Goal: Task Accomplishment & Management: Manage account settings

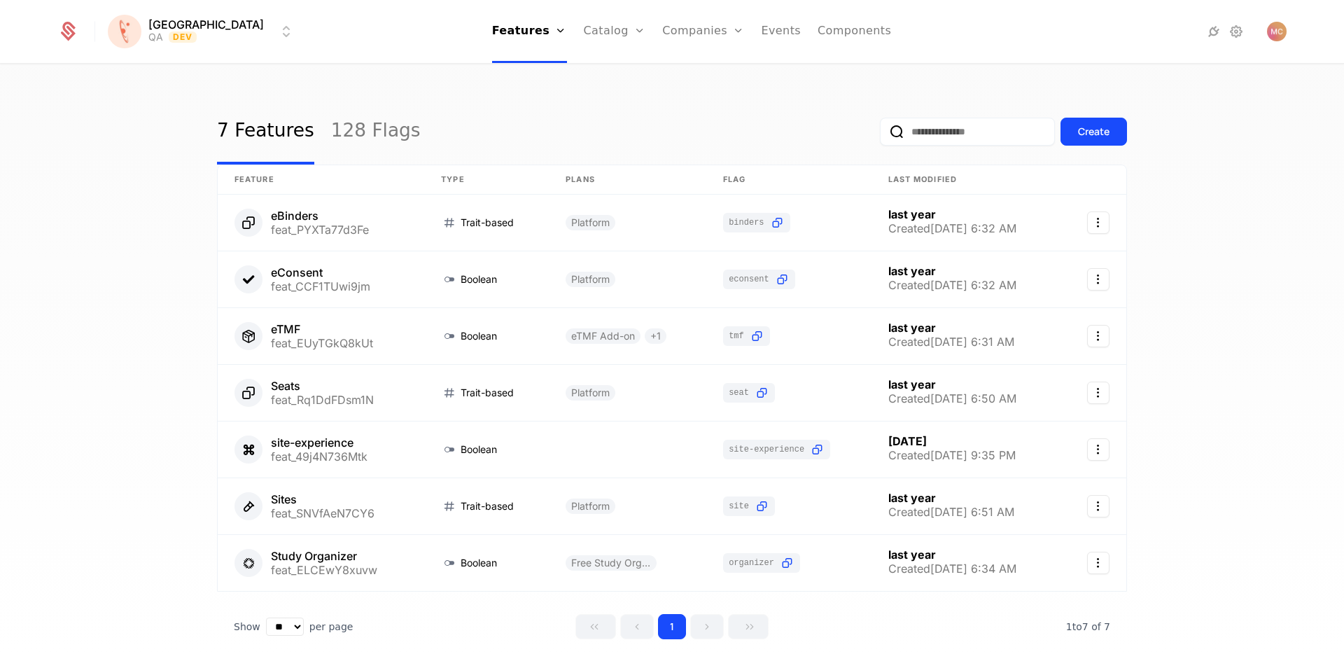
click at [1251, 35] on div at bounding box center [1187, 32] width 198 height 20
click at [1236, 35] on icon at bounding box center [1236, 31] width 17 height 17
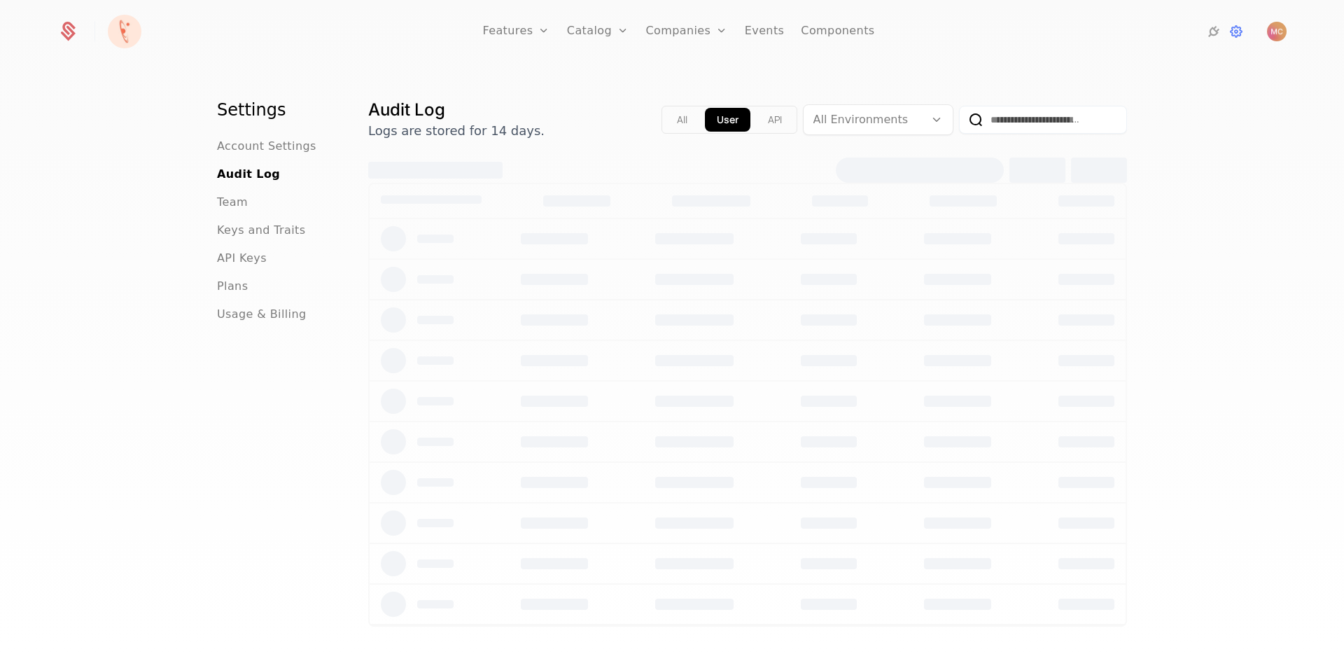
drag, startPoint x: 248, startPoint y: 204, endPoint x: 240, endPoint y: 202, distance: 7.8
click at [246, 204] on div "Team" at bounding box center [276, 202] width 118 height 17
click at [240, 202] on span "Team" at bounding box center [232, 202] width 31 height 17
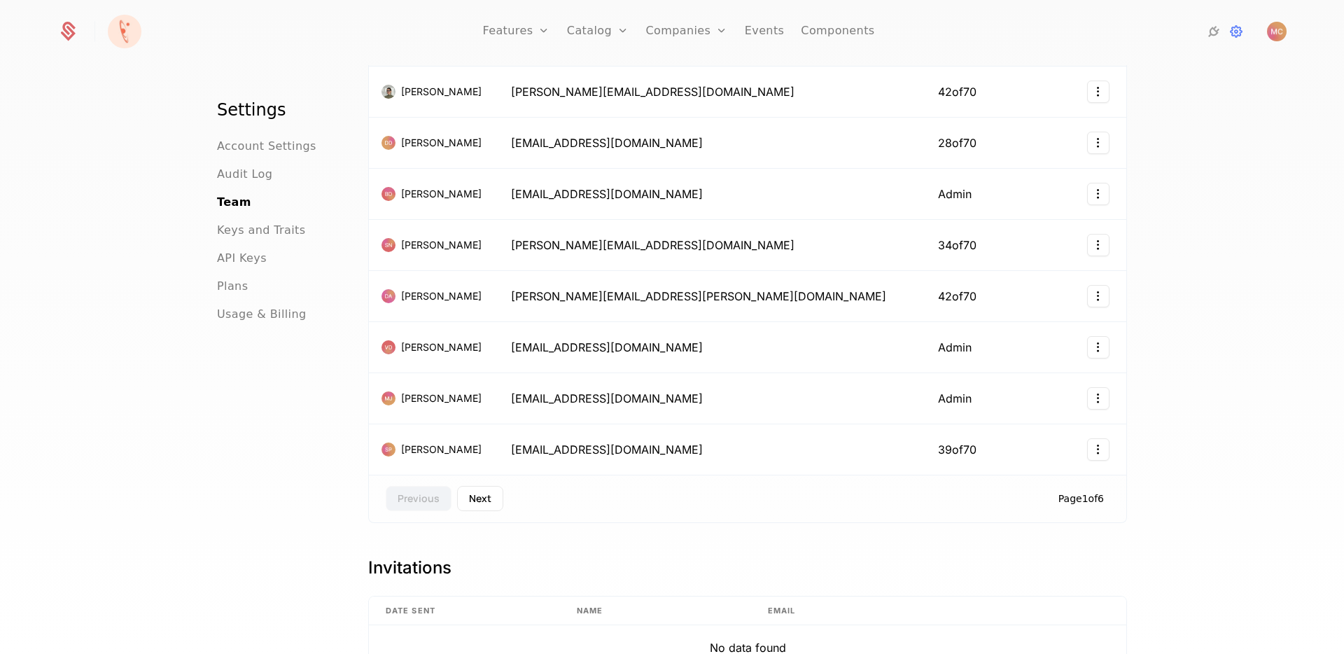
scroll to position [257, 0]
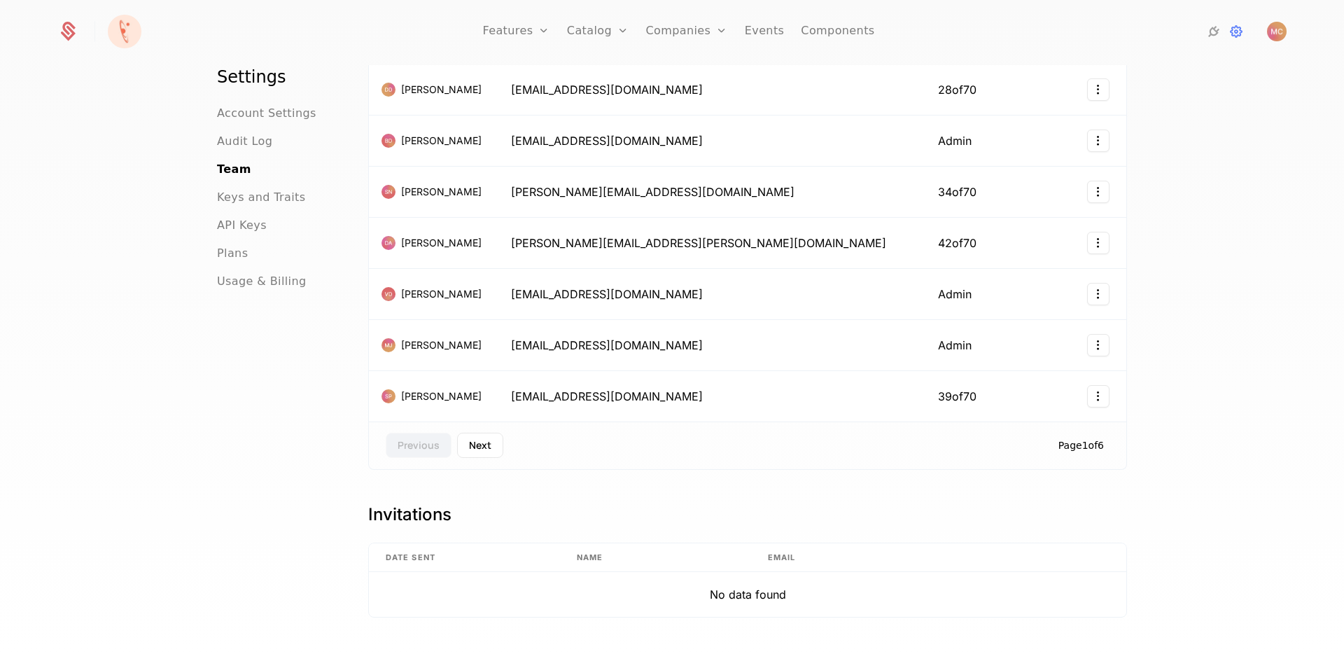
click at [478, 443] on button "Next" at bounding box center [480, 445] width 46 height 25
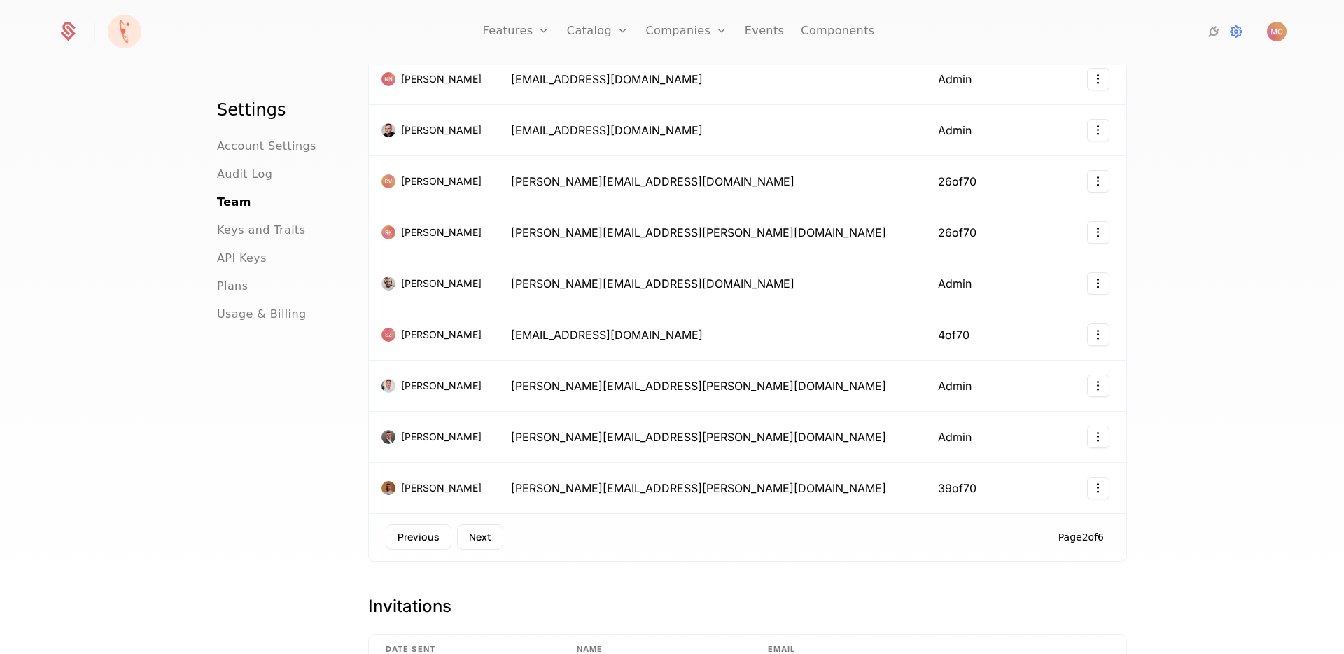
scroll to position [167, 0]
click at [475, 538] on button "Next" at bounding box center [480, 535] width 46 height 25
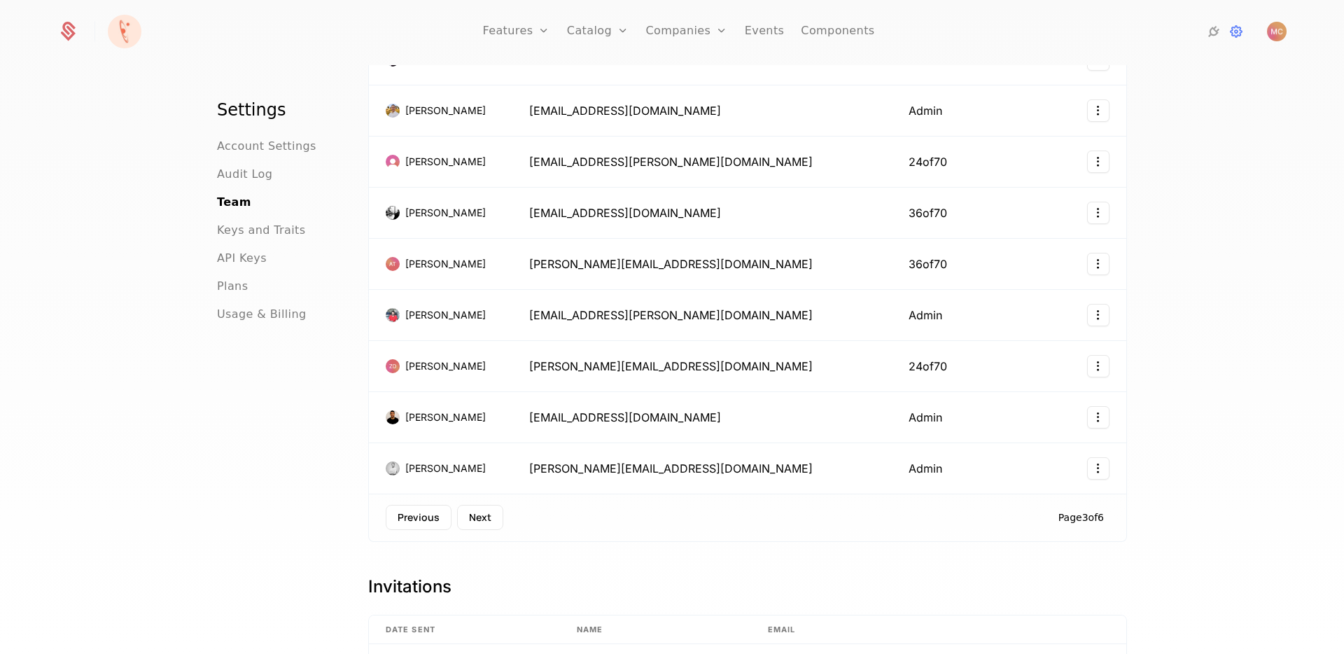
scroll to position [196, 0]
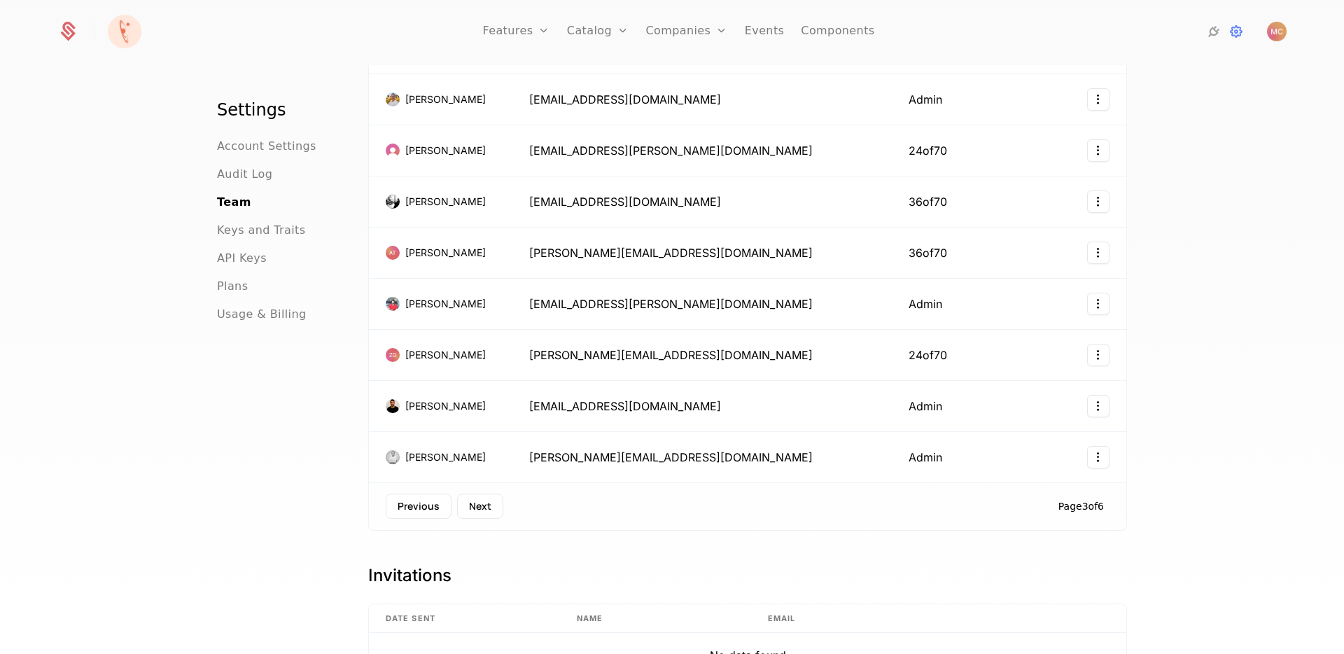
click at [479, 504] on button "Next" at bounding box center [480, 505] width 46 height 25
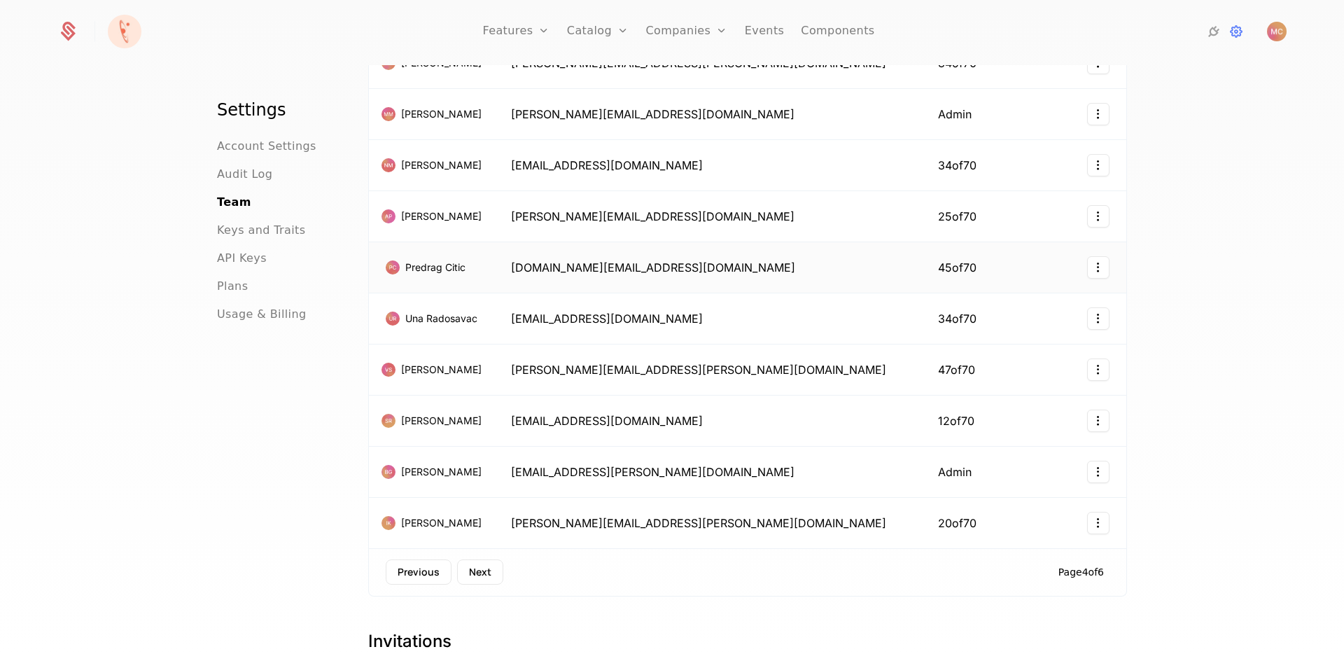
scroll to position [150, 0]
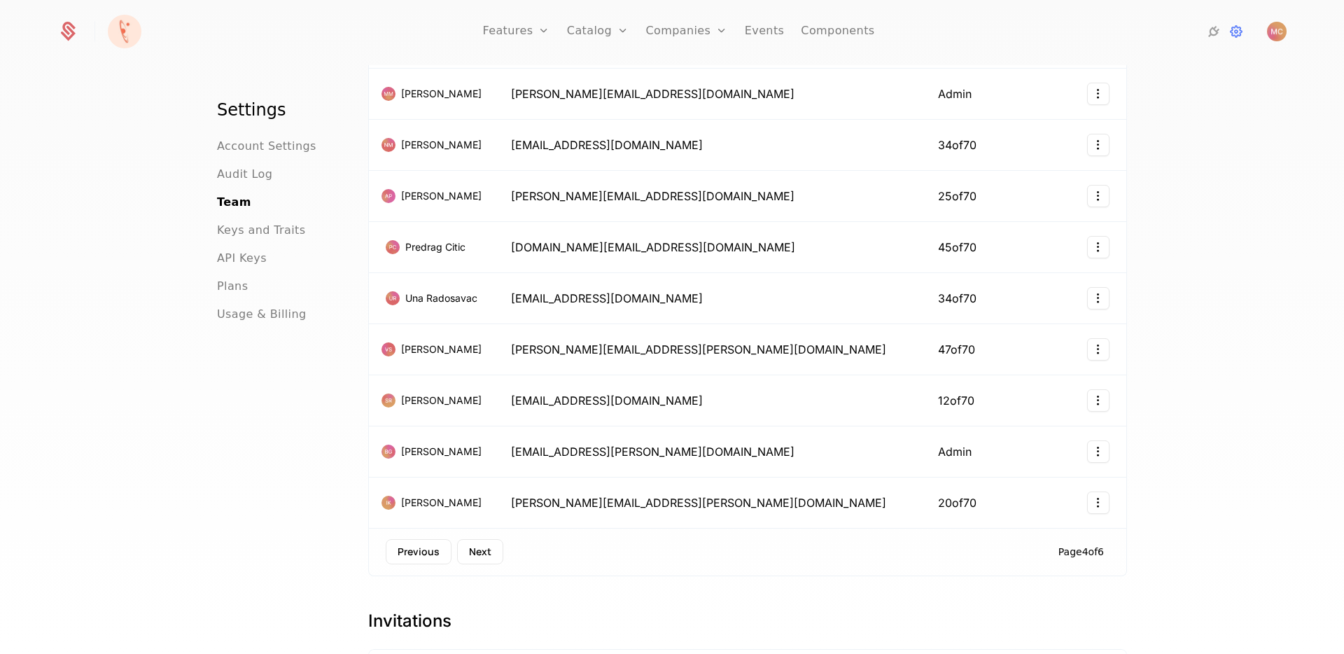
click at [472, 549] on button "Next" at bounding box center [480, 551] width 46 height 25
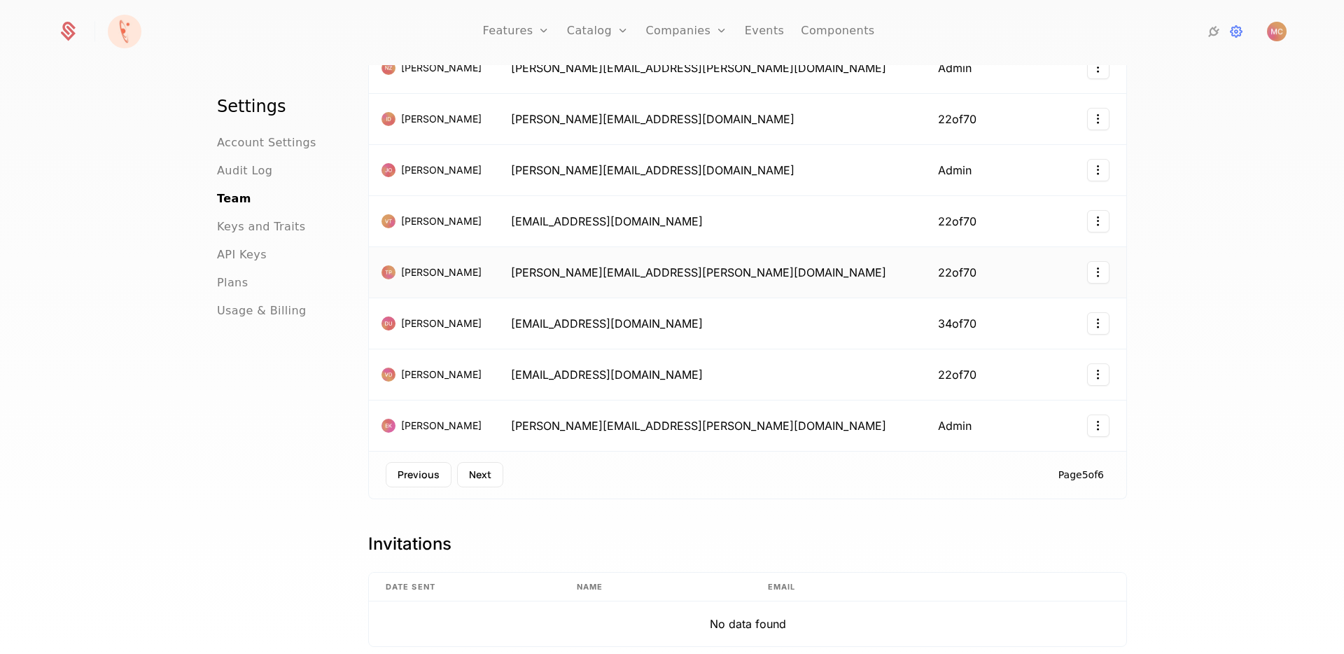
scroll to position [229, 0]
click at [1090, 267] on html "Features Features Flags Catalog Plans Add Ons Credits Configuration Companies C…" at bounding box center [672, 327] width 1344 height 654
click at [1026, 337] on div "Remove" at bounding box center [1011, 340] width 51 height 20
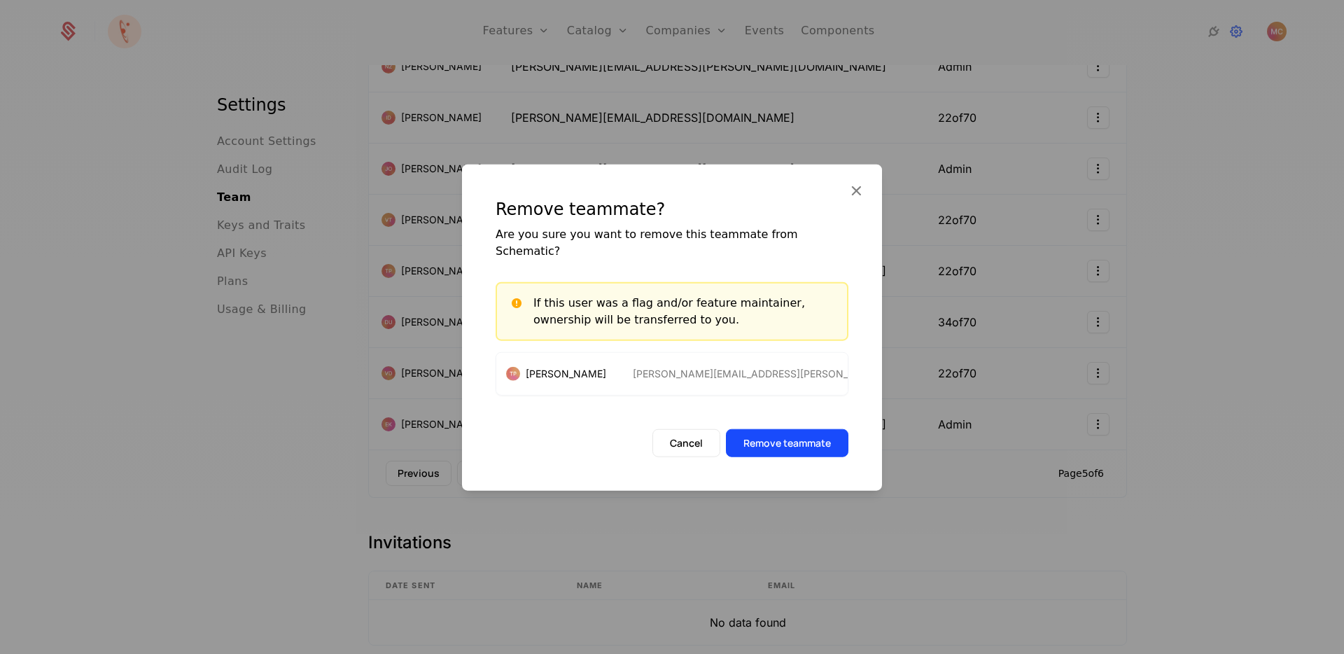
click at [807, 434] on button "Remove teammate" at bounding box center [787, 443] width 122 height 28
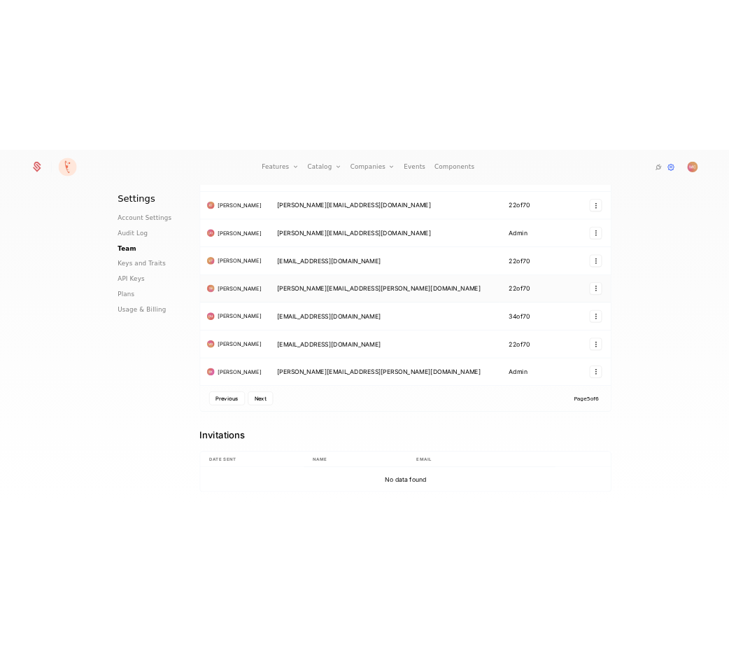
scroll to position [239, 0]
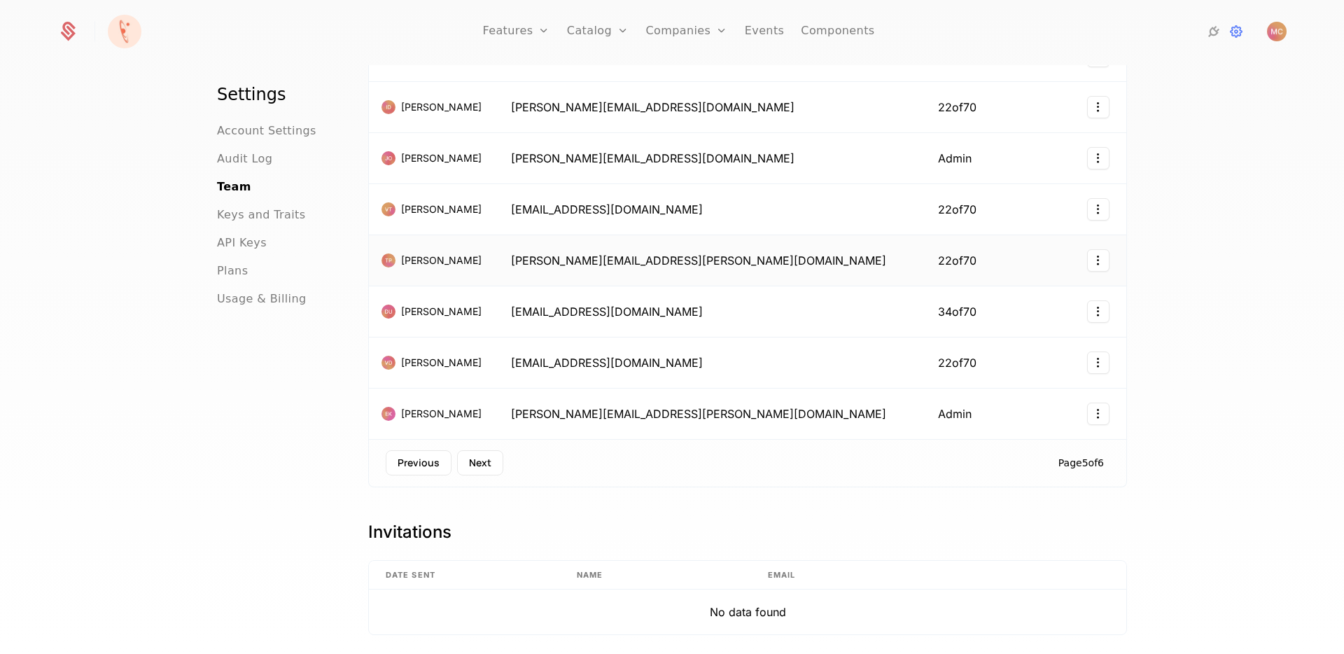
click at [1105, 260] on html "Features Features Flags Catalog Plans Add Ons Credits Configuration Companies C…" at bounding box center [672, 327] width 1344 height 654
click at [1006, 331] on div "Remove" at bounding box center [1011, 329] width 51 height 20
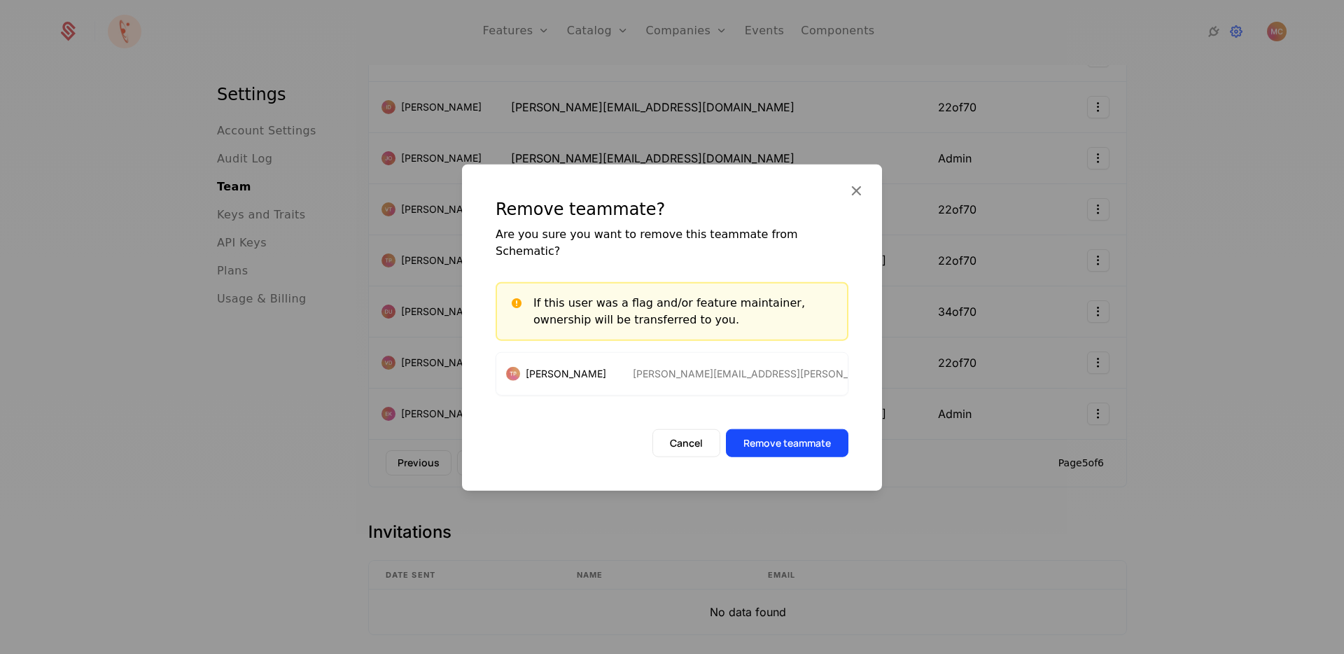
click at [775, 433] on button "Remove teammate" at bounding box center [787, 443] width 122 height 28
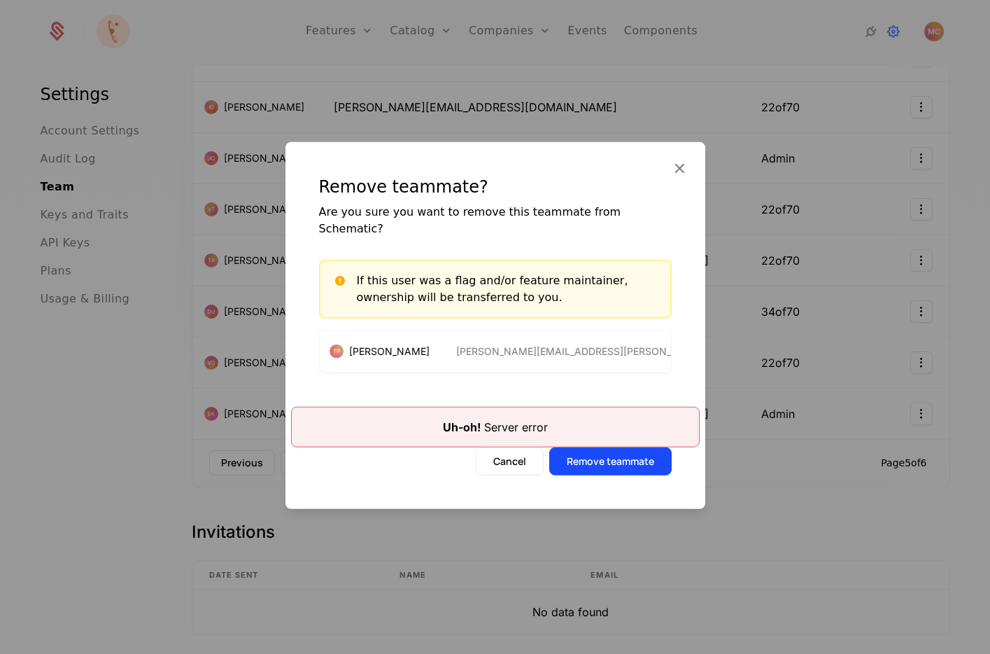
click at [596, 452] on button "Remove teammate" at bounding box center [610, 461] width 122 height 28
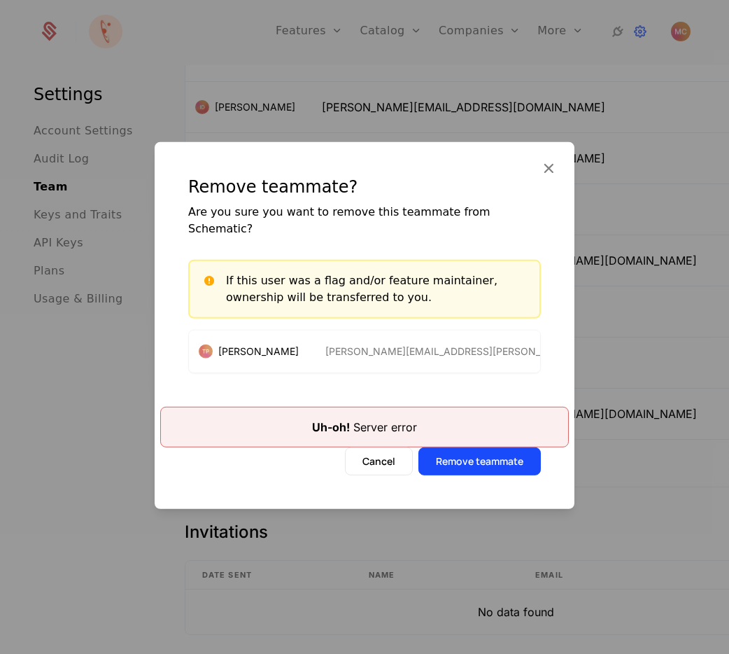
click at [547, 177] on icon "button" at bounding box center [549, 168] width 18 height 18
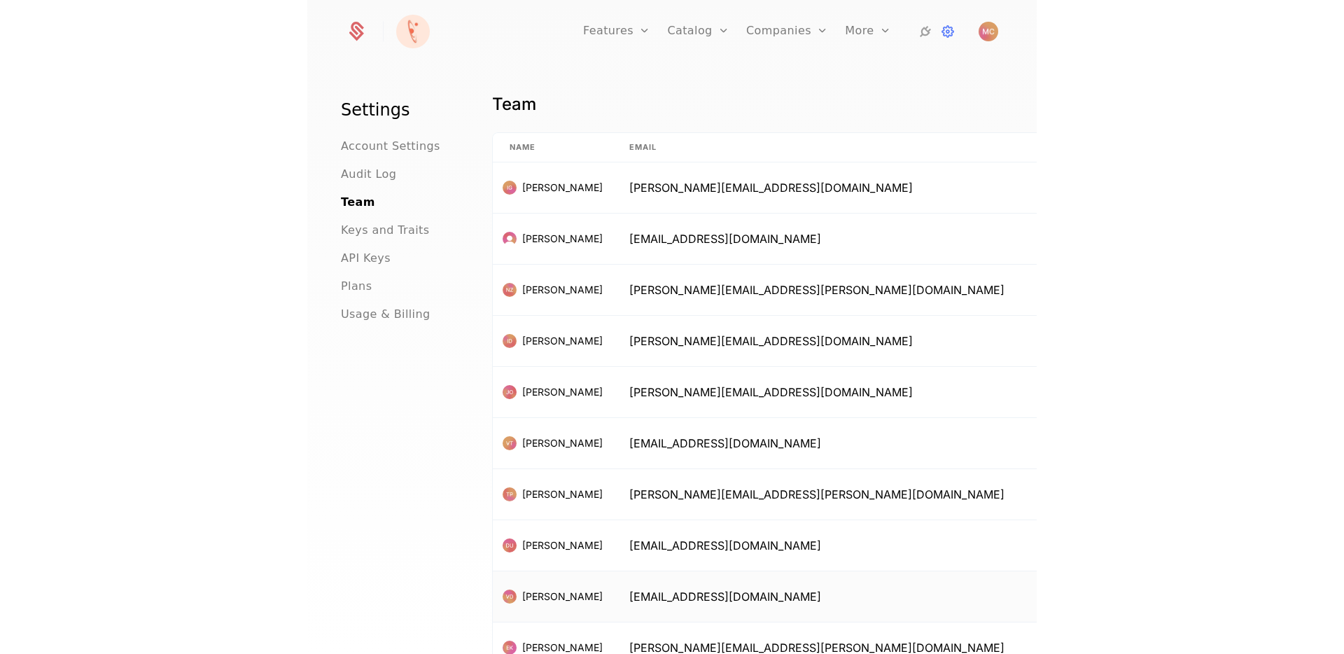
scroll to position [0, 0]
